Goal: Task Accomplishment & Management: Complete application form

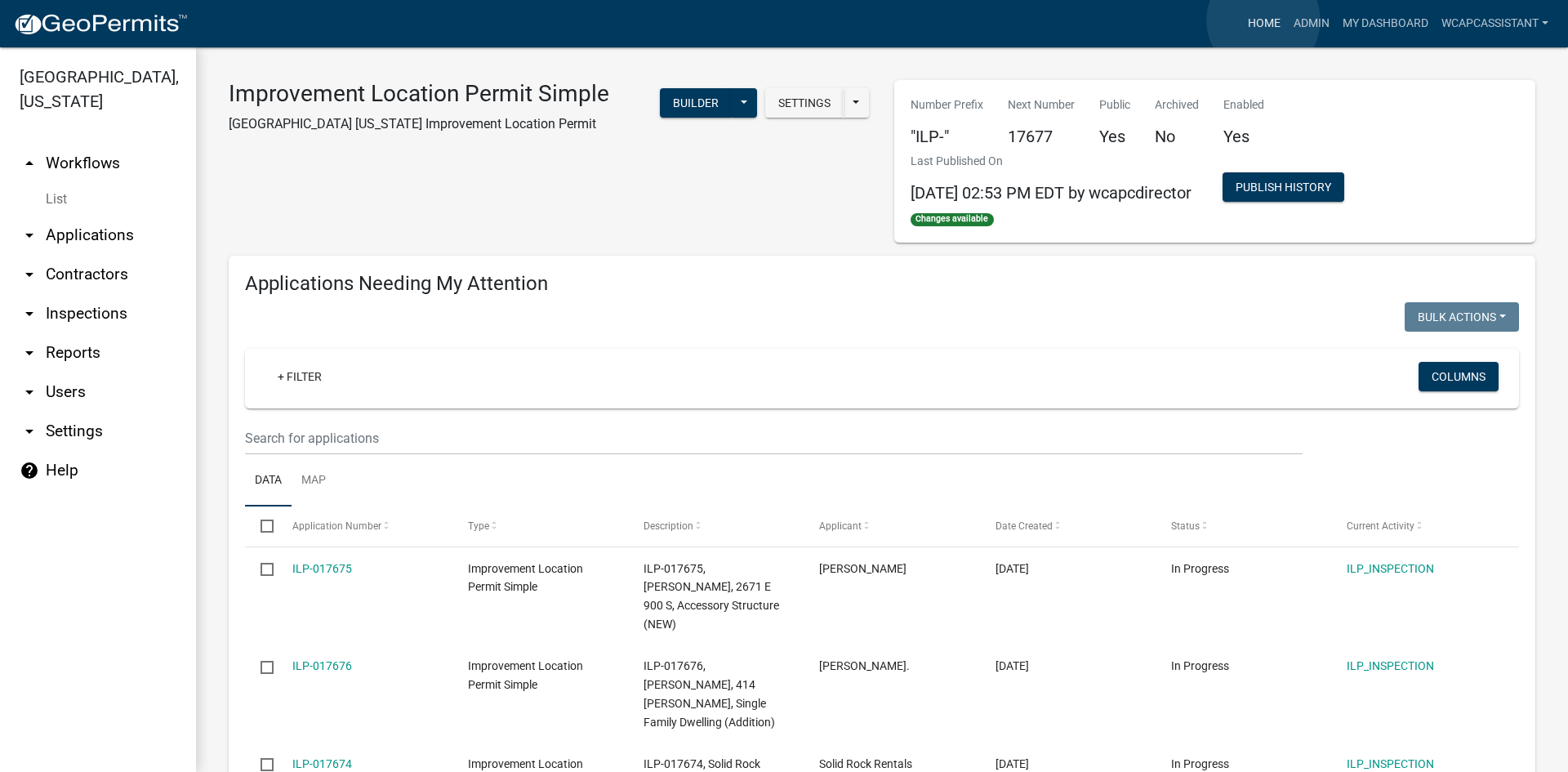
click at [1263, 20] on link "Home" at bounding box center [1264, 23] width 46 height 31
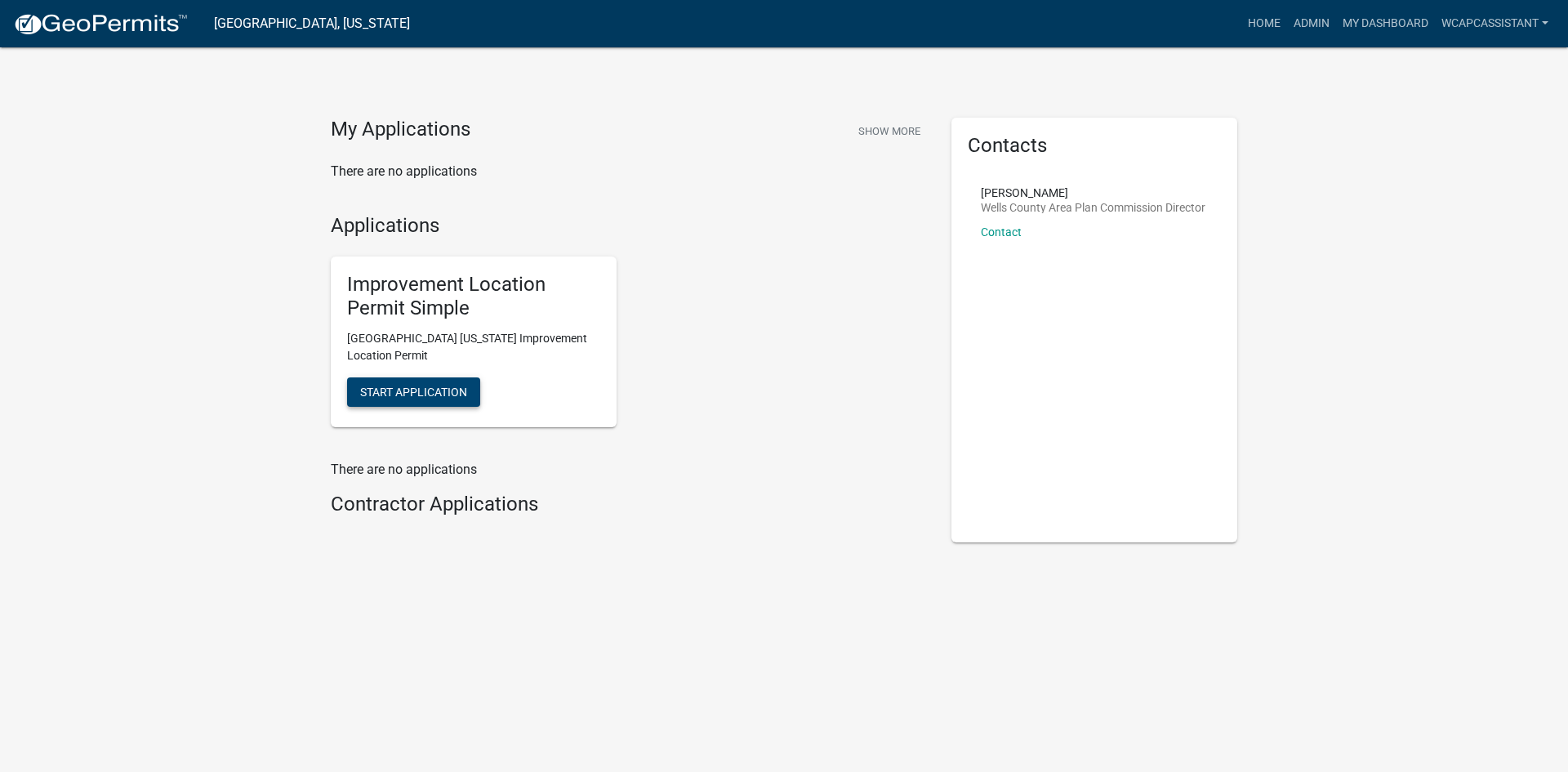
click at [416, 387] on span "Start Application" at bounding box center [414, 392] width 107 height 13
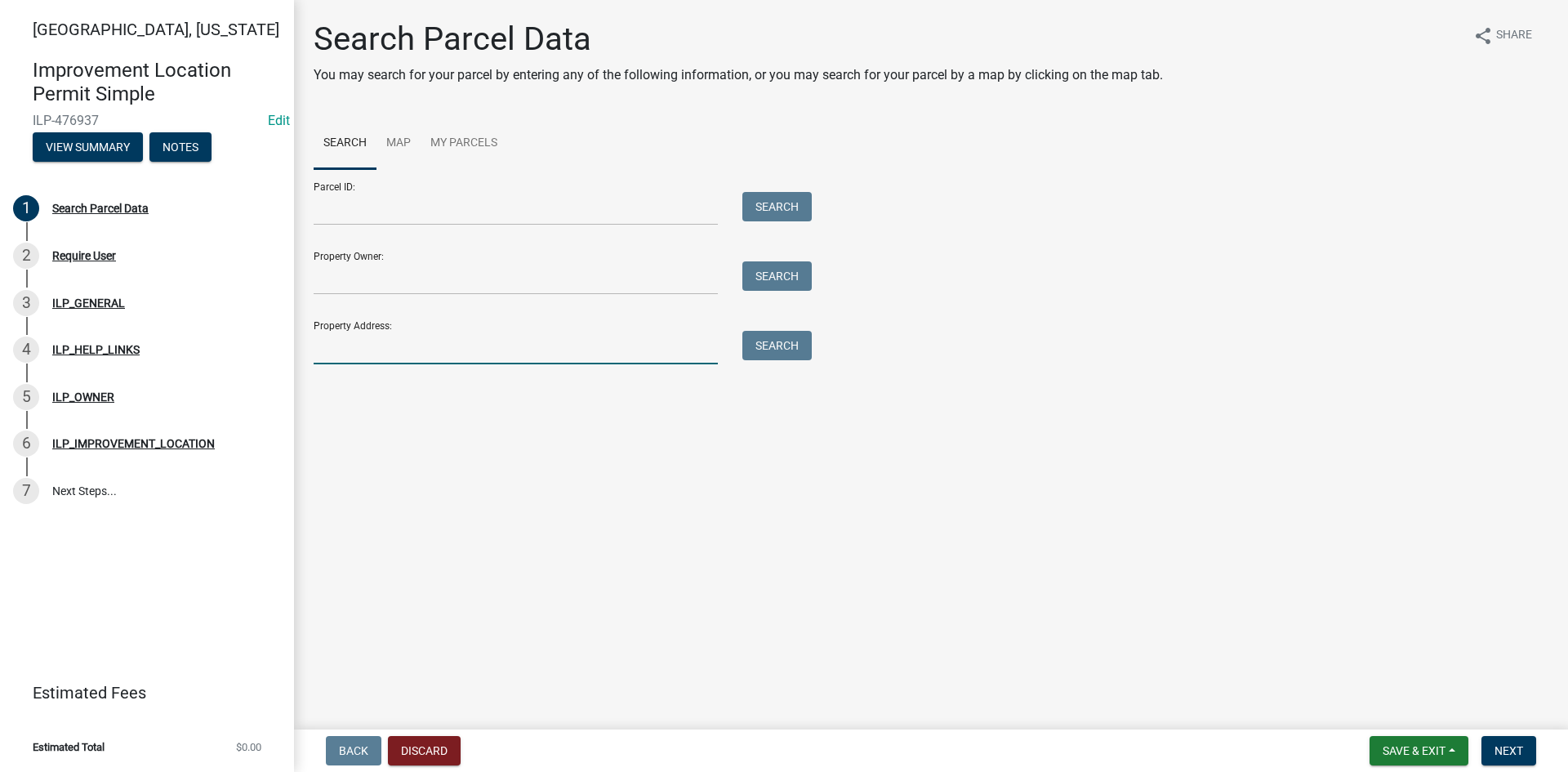
click at [344, 358] on input "Property Address:" at bounding box center [516, 347] width 404 height 33
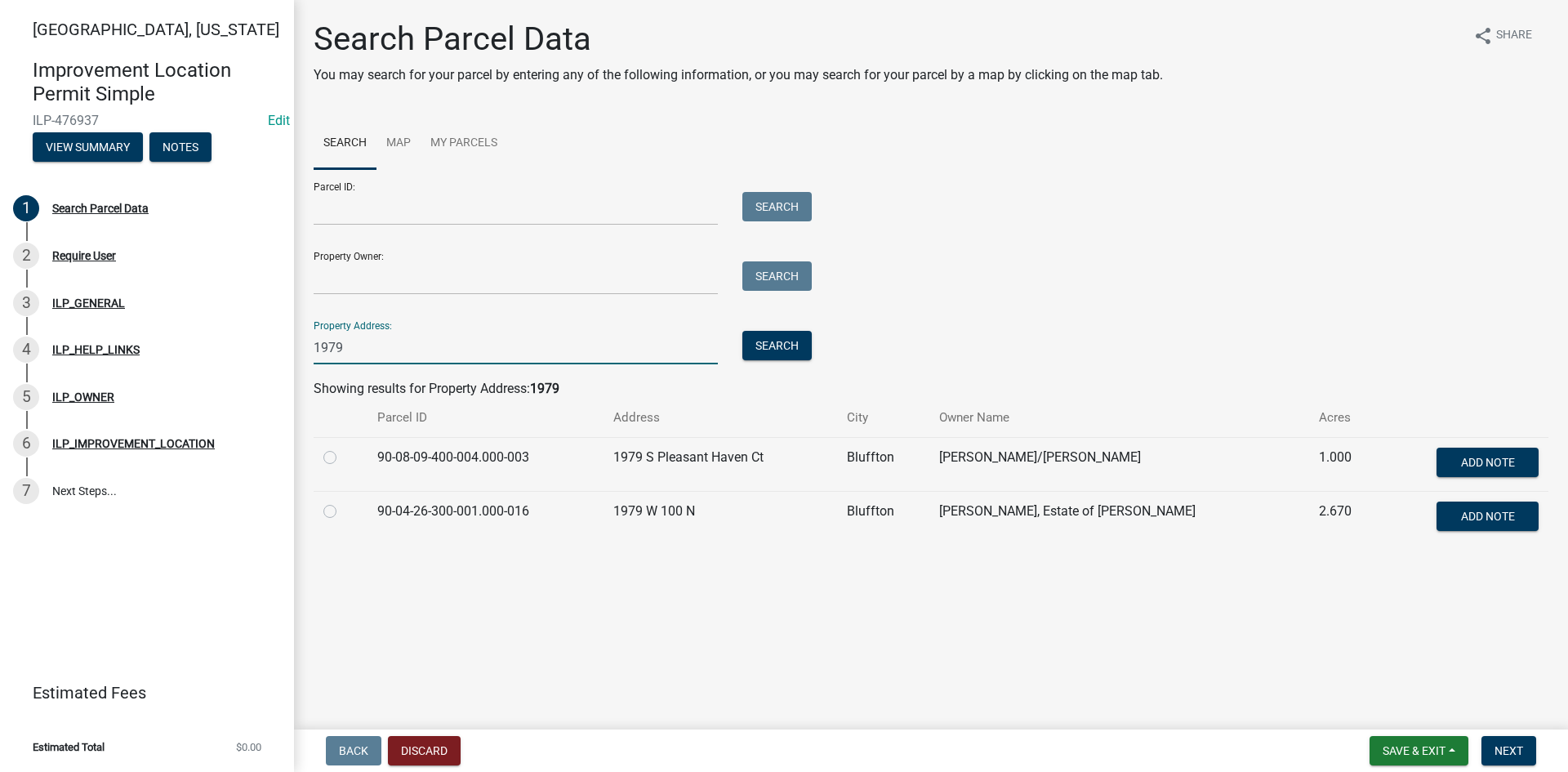
type input "1979"
click at [343, 448] on label at bounding box center [343, 448] width 0 height 0
click at [343, 458] on input "radio" at bounding box center [348, 453] width 11 height 11
radio input "true"
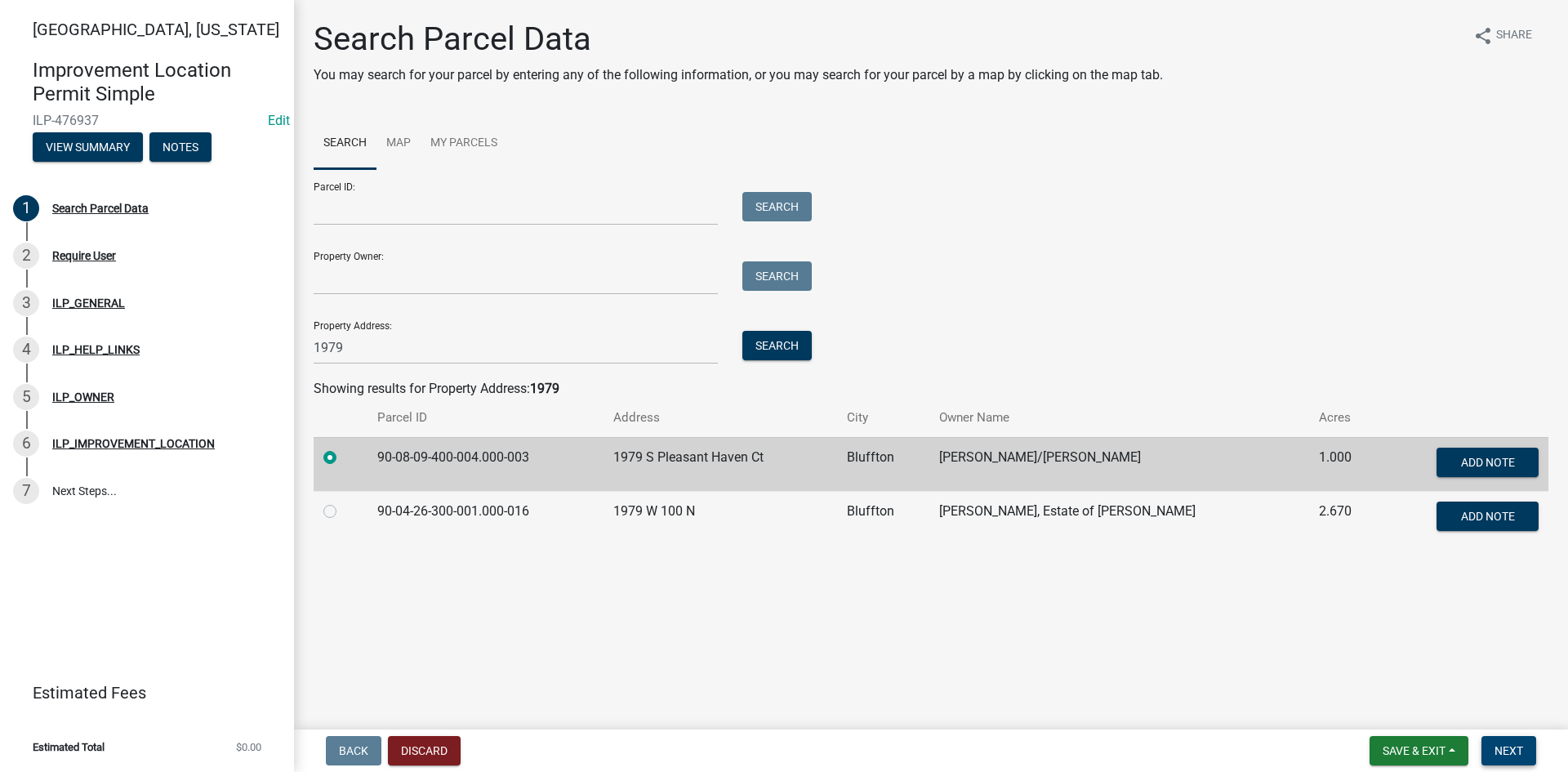
click at [1509, 744] on span "Next" at bounding box center [1509, 751] width 28 height 13
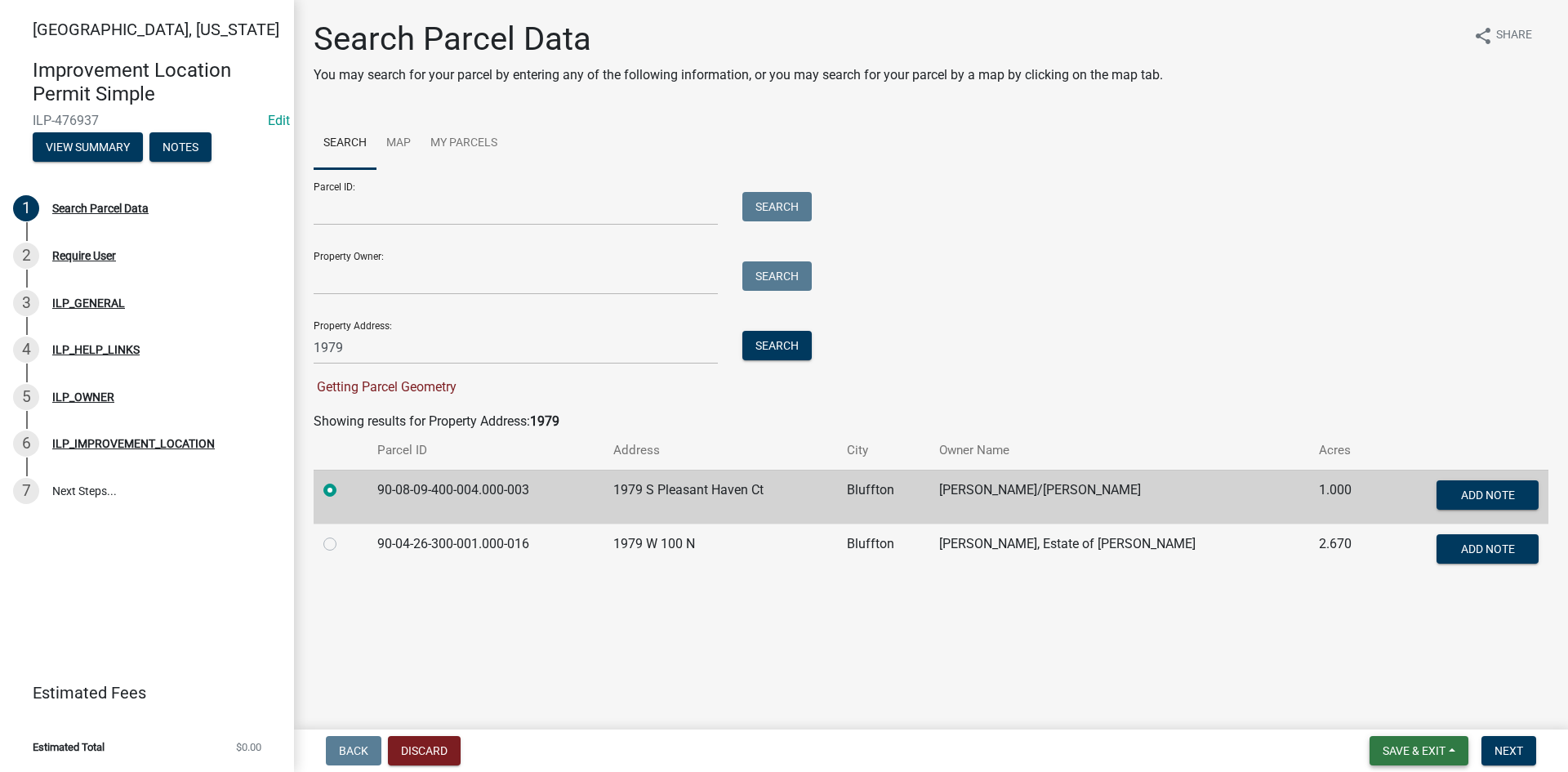
click at [1404, 744] on span "Save & Exit" at bounding box center [1414, 751] width 63 height 13
click at [1370, 661] on button "Save" at bounding box center [1403, 669] width 131 height 39
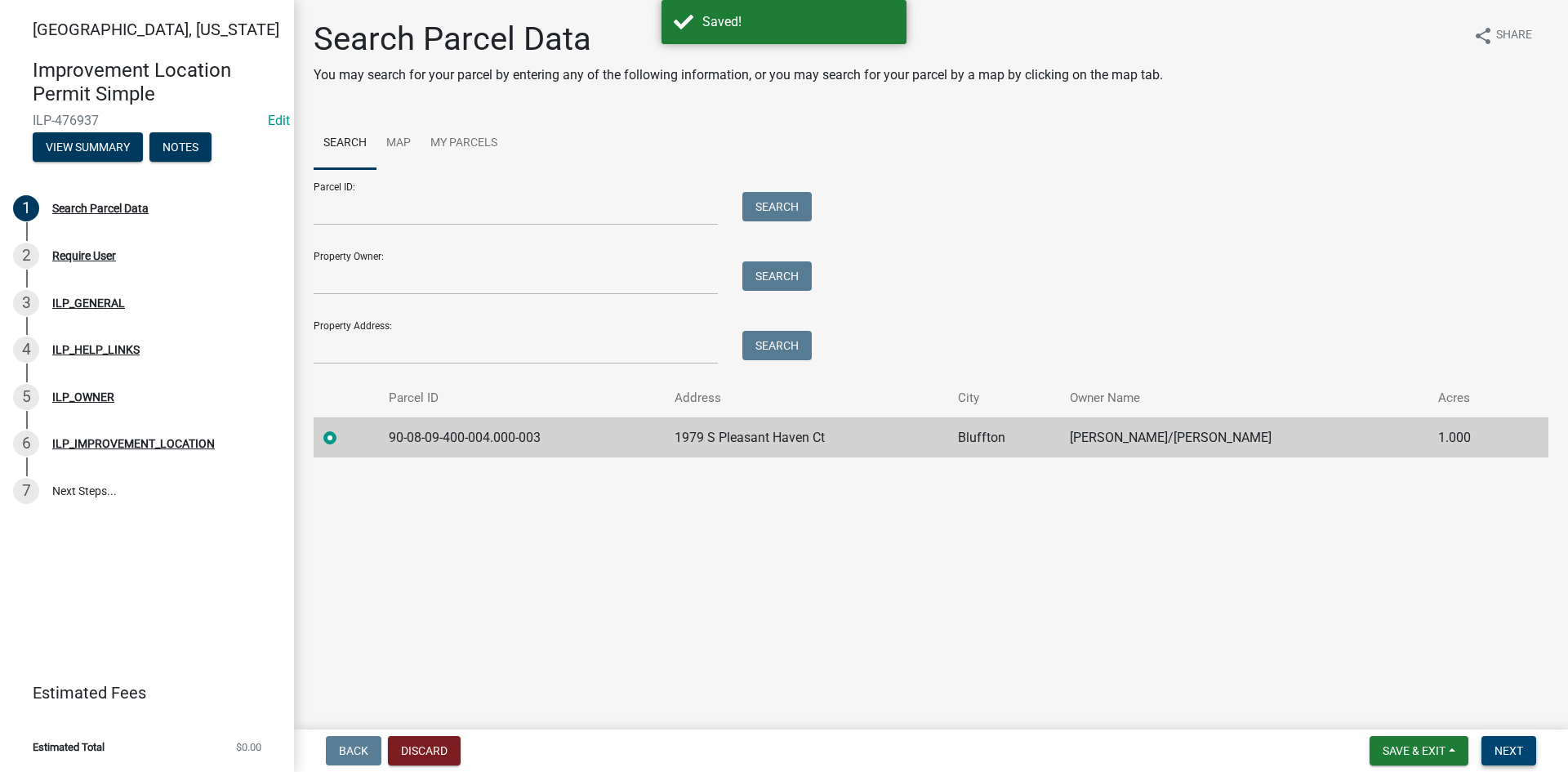
click at [1514, 744] on span "Next" at bounding box center [1509, 751] width 28 height 13
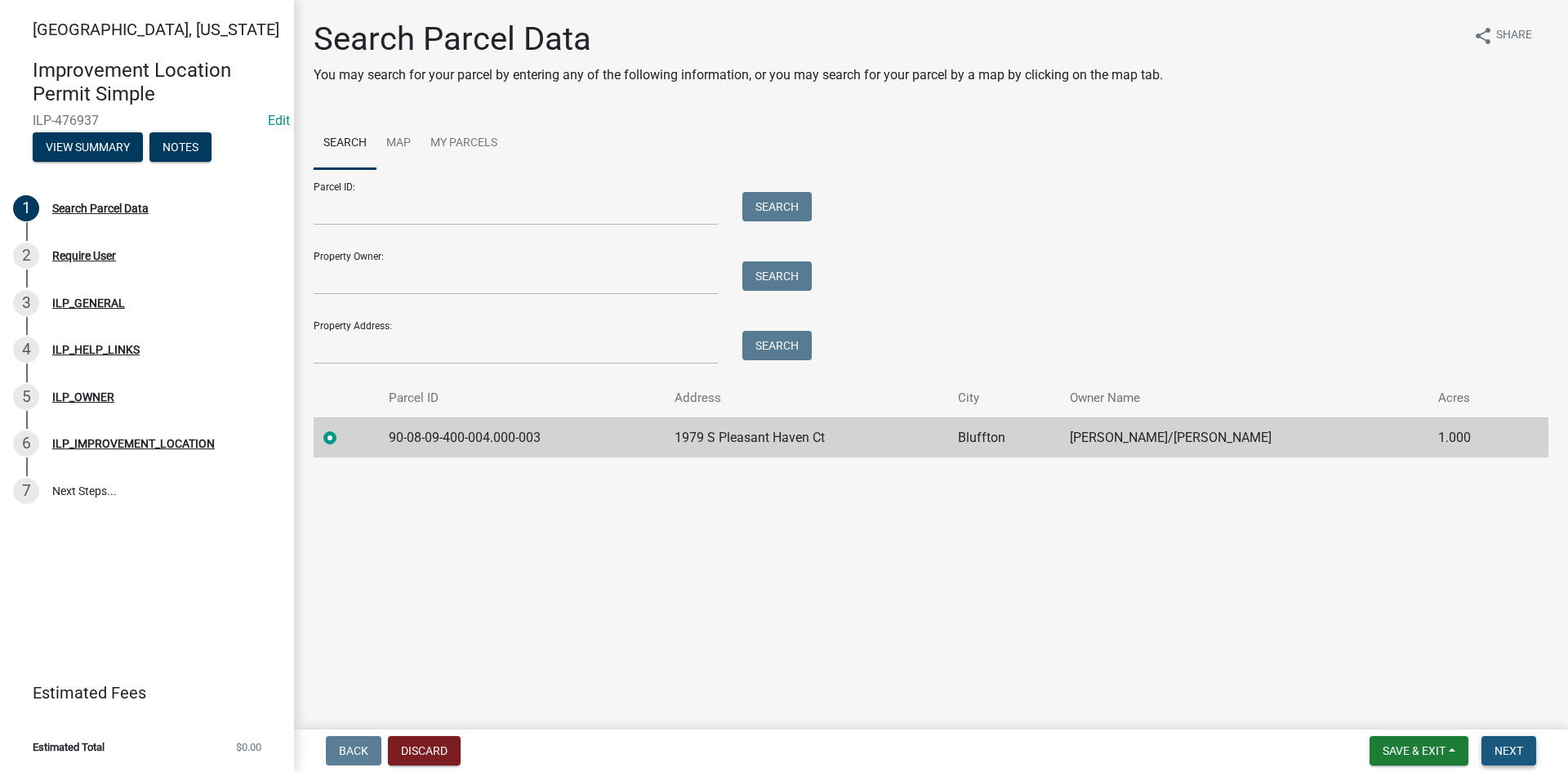
click at [1516, 739] on button "Next" at bounding box center [1509, 750] width 54 height 29
